Goal: Task Accomplishment & Management: Manage account settings

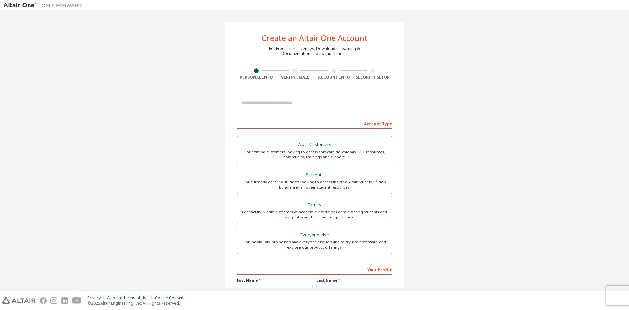
scroll to position [33, 0]
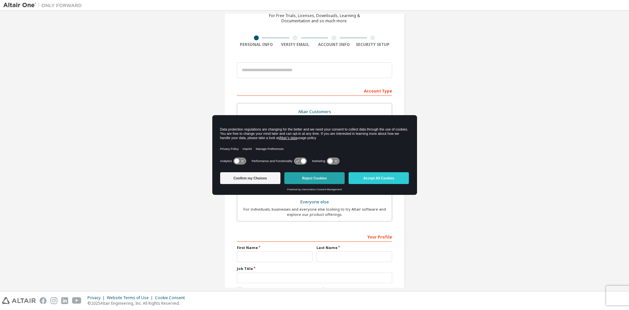
click at [307, 176] on button "Reject Cookies" at bounding box center [315, 178] width 60 height 12
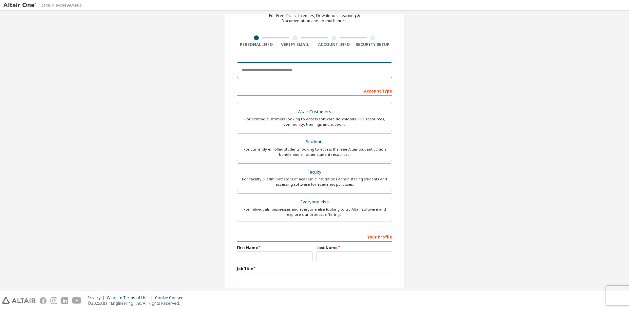
click at [255, 69] on input "email" at bounding box center [314, 70] width 155 height 16
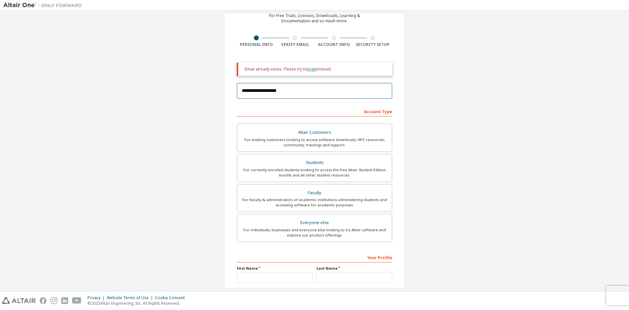
type input "**********"
click at [308, 70] on link "login" at bounding box center [312, 69] width 10 height 6
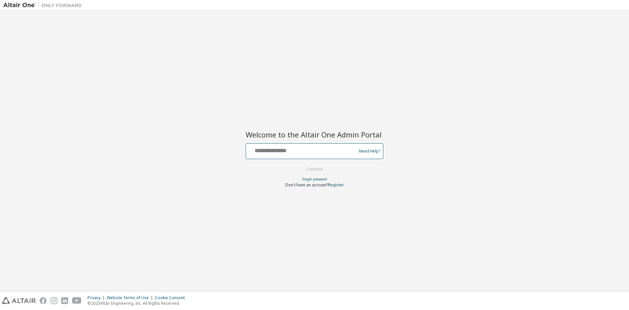
click at [286, 151] on input "text" at bounding box center [302, 150] width 107 height 10
type input "**********"
click at [300, 164] on button "Continue" at bounding box center [315, 169] width 30 height 10
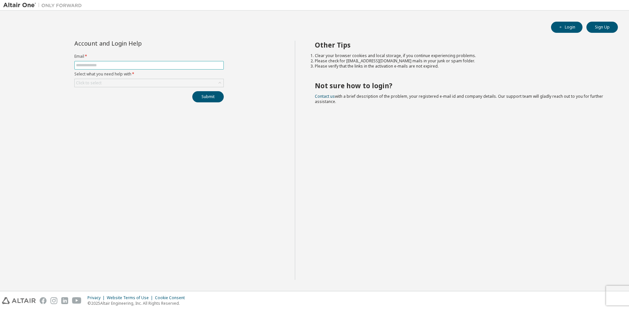
click at [108, 63] on input "text" at bounding box center [149, 65] width 146 height 5
type input "**********"
click at [107, 86] on div "Click to select" at bounding box center [149, 83] width 149 height 8
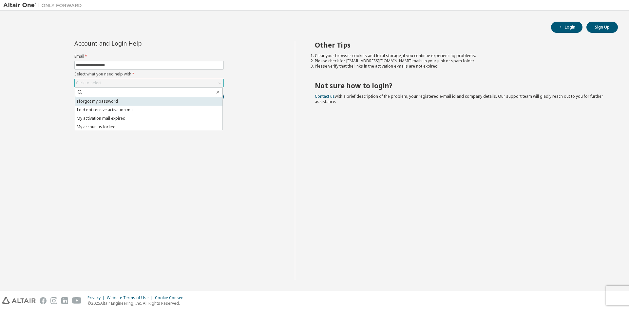
scroll to position [18, 0]
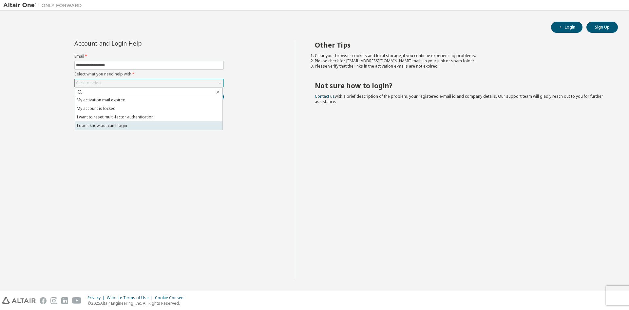
click at [121, 123] on li "I don't know but can't login" at bounding box center [149, 125] width 148 height 9
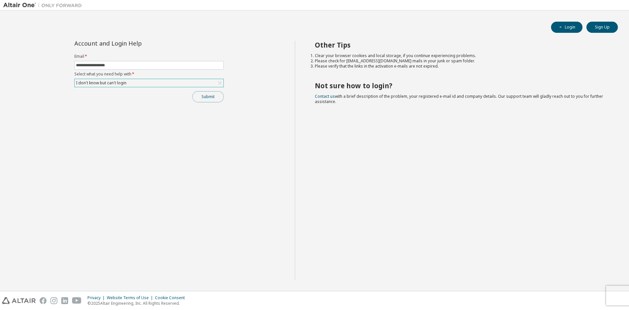
click at [203, 100] on button "Submit" at bounding box center [207, 96] width 31 height 11
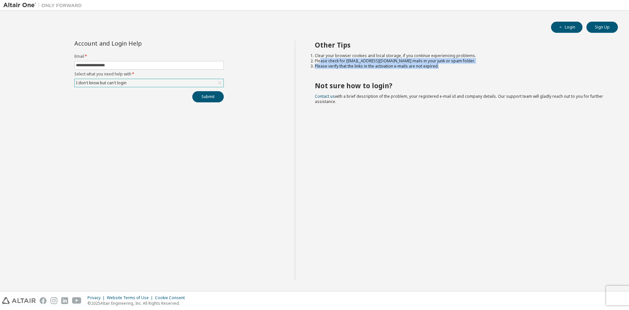
drag, startPoint x: 321, startPoint y: 62, endPoint x: 459, endPoint y: 67, distance: 138.4
click at [459, 67] on ol "Clear your browser cookies and local storage, if you continue experiencing prob…" at bounding box center [461, 61] width 292 height 16
click at [460, 67] on li "Please verify that the links in the activation e-mails are not expired." at bounding box center [461, 66] width 292 height 5
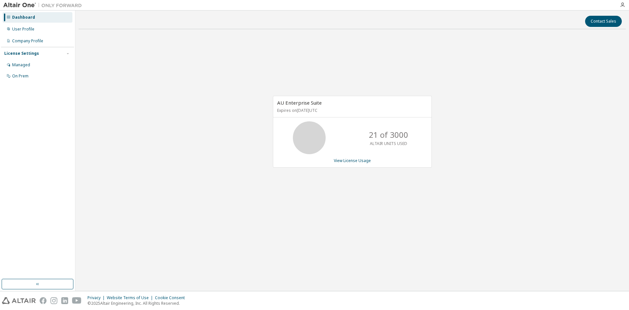
click at [300, 103] on span "AU Enterprise Suite" at bounding box center [299, 102] width 45 height 7
click at [347, 160] on link "View License Usage" at bounding box center [352, 161] width 37 height 6
click at [21, 42] on div "Company Profile" at bounding box center [27, 40] width 31 height 5
